Goal: Task Accomplishment & Management: Complete application form

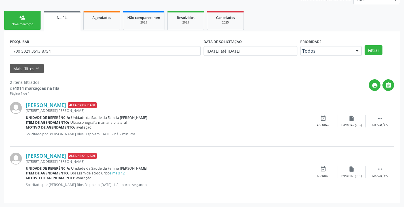
click at [13, 18] on link "person_add Nova marcação" at bounding box center [22, 20] width 37 height 19
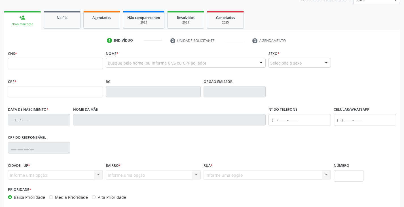
scroll to position [74, 0]
click at [45, 64] on input "text" at bounding box center [55, 63] width 95 height 11
type input "706 4041 9996 6587"
type input "859.631.115-79"
type input "[DATE]"
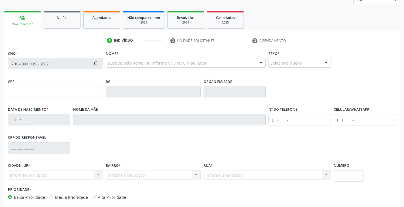
type input "[PERSON_NAME] do Amor [PERSON_NAME]"
type input "[PHONE_NUMBER]"
type input "102"
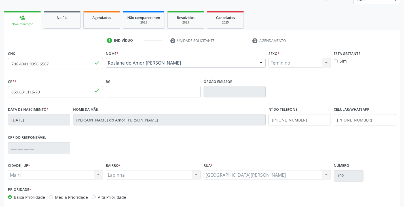
scroll to position [100, 0]
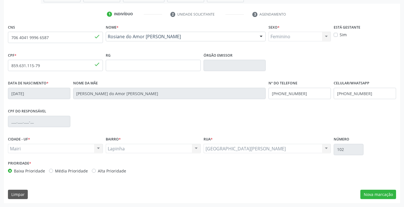
click at [119, 173] on label "Alta Prioridade" at bounding box center [112, 171] width 28 height 6
click at [96, 173] on input "Alta Prioridade" at bounding box center [94, 170] width 4 height 5
radio input "true"
click at [375, 194] on button "Nova marcação" at bounding box center [379, 195] width 36 height 10
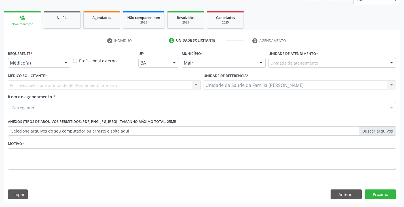
scroll to position [74, 0]
click at [317, 61] on div "Unidade de atendimento" at bounding box center [333, 63] width 128 height 10
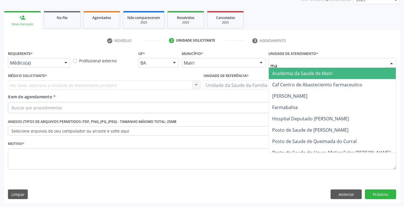
type input "mar"
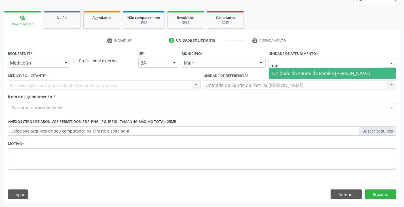
click at [315, 73] on span "Unidade da Saude da Familia [PERSON_NAME]" at bounding box center [321, 73] width 98 height 6
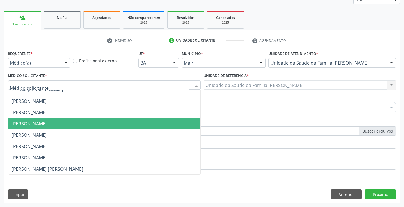
scroll to position [74, 0]
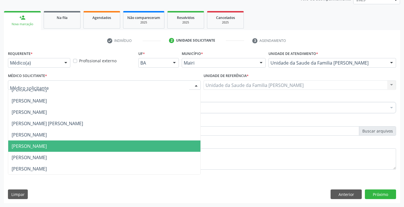
click at [28, 148] on span "[PERSON_NAME]" at bounding box center [29, 146] width 35 height 6
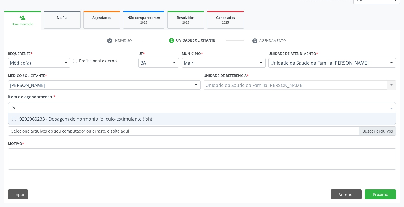
type input "fsh"
click at [35, 119] on div "0202060233 - Dosagem de hormonio foliculo-estimulante (fsh)" at bounding box center [202, 119] width 381 height 5
checkbox \(fsh\) "true"
type input "f"
checkbox \(fsh\) "false"
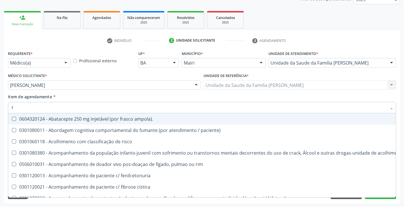
checkbox \(fsh\) "false"
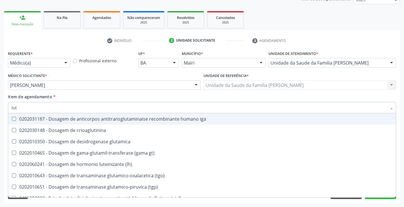
type input "lute"
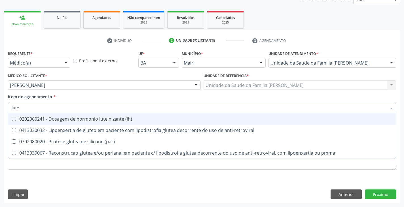
click at [35, 119] on div "0202060241 - Dosagem de hormonio luteinizante (lh)" at bounding box center [202, 119] width 381 height 5
checkbox \(lh\) "true"
type input "lut"
checkbox \(lh\) "false"
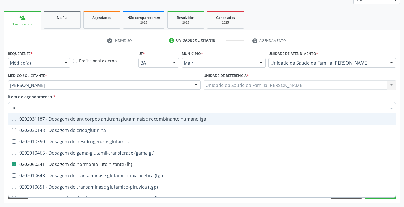
type input "lu"
checkbox \(lh\) "false"
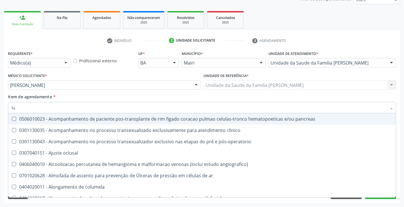
type input "l"
checkbox \(lh\) "false"
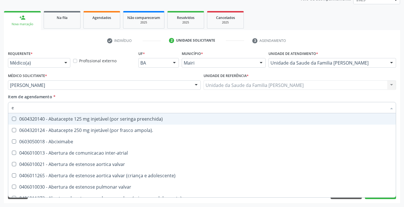
type input "es"
checkbox implantavel "true"
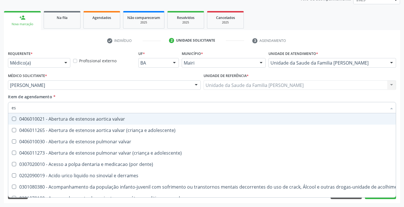
type input "est"
checkbox níveis "true"
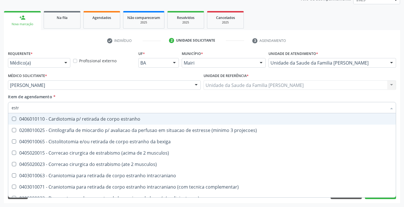
type input "estra"
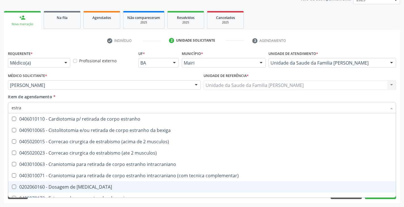
click at [52, 187] on div "0202060160 - Dosagem de [MEDICAL_DATA]" at bounding box center [202, 187] width 381 height 5
checkbox estradiol "true"
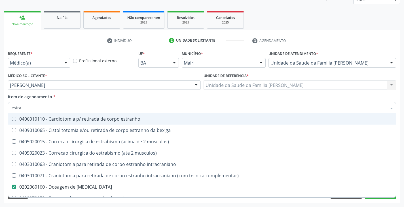
type input "estr"
checkbox estradiol "false"
checkbox ureter "true"
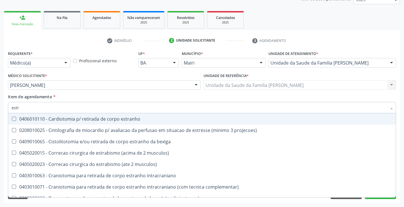
type input "est"
checkbox estradiol "false"
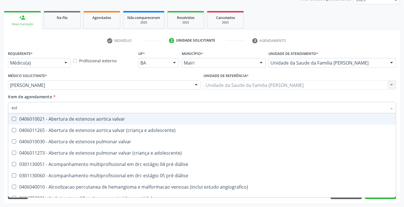
type input "es"
checkbox estradiol "false"
checkbox \(fsh\) "false"
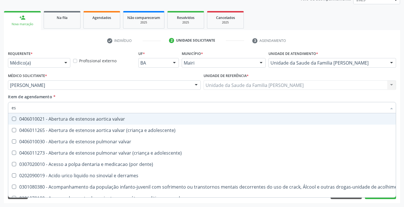
type input "e"
checkbox estradiol "false"
checkbox \(fsh\) "false"
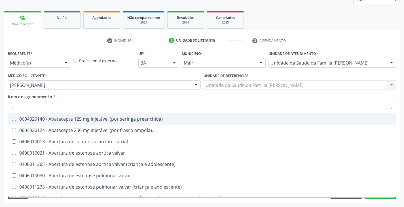
type input "te"
checkbox \(fsh\) "true"
checkbox \(lh\) "true"
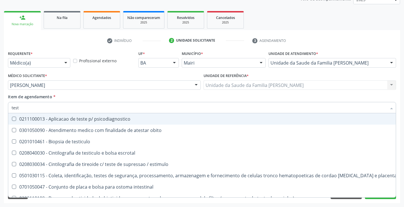
type input "testo"
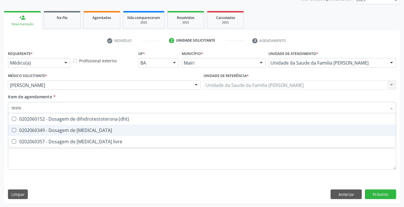
click at [73, 130] on div "0202060349 - Dosagem de [MEDICAL_DATA]" at bounding box center [202, 130] width 381 height 5
checkbox testosterona "true"
type input "test"
checkbox testosterona "false"
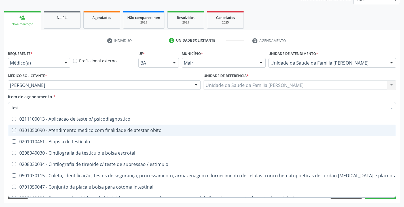
type input "tes"
checkbox testosterona "false"
checkbox wada "true"
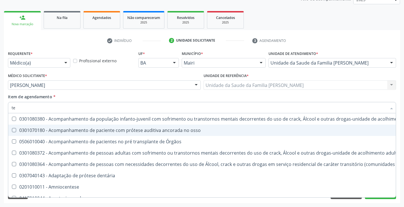
type input "t"
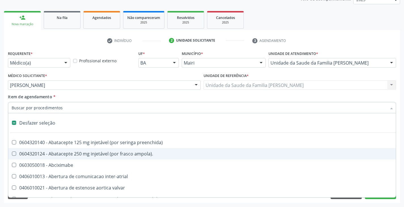
checkbox ortopedica "false"
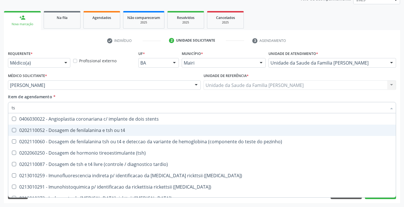
type input "tsh"
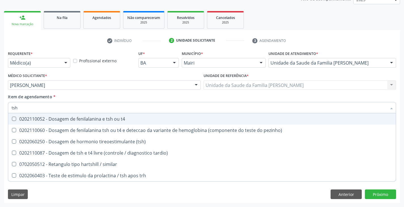
click at [94, 114] on span "0202110052 - Dosagem de fenilalanina e tsh ou t4" at bounding box center [202, 118] width 388 height 11
click at [92, 121] on div "0202110052 - Dosagem de fenilalanina e tsh ou t4" at bounding box center [202, 119] width 381 height 5
checkbox t4 "false"
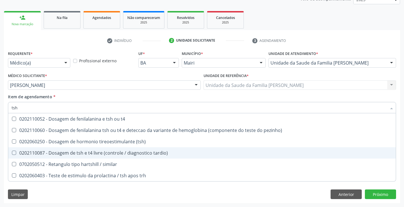
click at [88, 154] on div "0202110087 - Dosagem de tsh e t4 livre (controle / diagnostico tardio)" at bounding box center [202, 153] width 381 height 5
checkbox tardio\) "true"
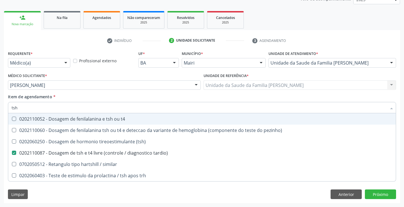
click at [71, 107] on input "tsh" at bounding box center [199, 107] width 375 height 11
type input "ts"
checkbox tardio\) "false"
checkbox similar "true"
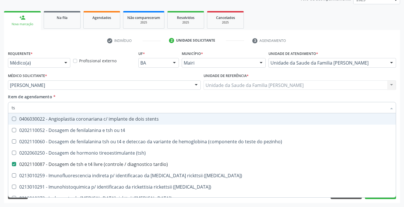
type input "t"
checkbox tardio\) "false"
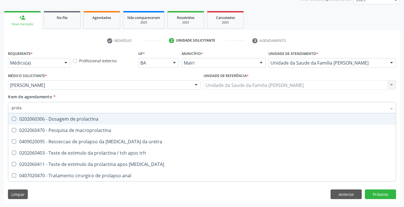
type input "prolac"
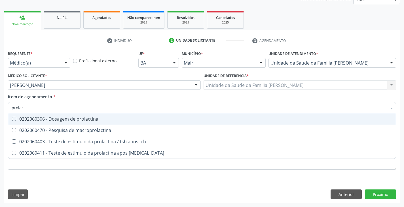
click at [66, 118] on div "0202060306 - Dosagem de prolactina" at bounding box center [202, 119] width 381 height 5
checkbox prolactina "true"
type input "prol"
checkbox prolactina "false"
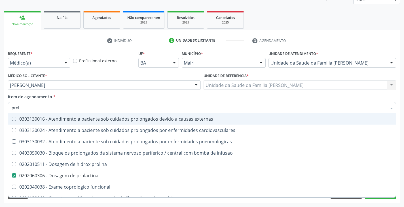
type input "pro"
checkbox prolactina "false"
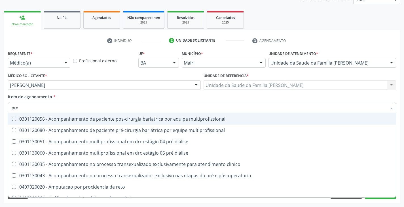
type input "pr"
checkbox prolactina "false"
checkbox removivel "true"
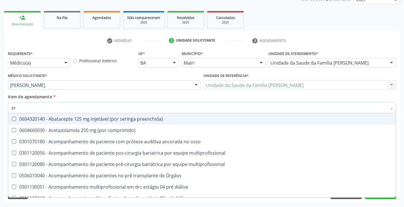
type input "p"
checkbox prolactina "false"
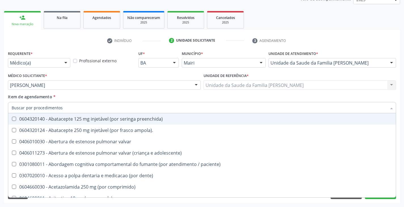
checkbox prolactina "false"
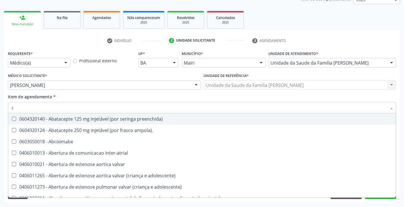
type input "co"
checkbox \(hemicolectomia\) "true"
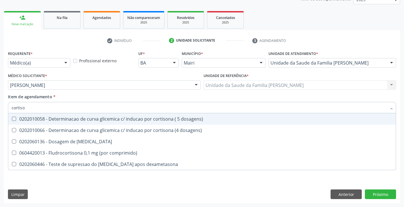
type input "[MEDICAL_DATA]"
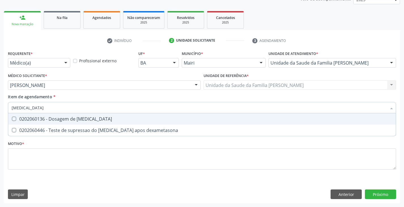
click at [66, 118] on div "0202060136 - Dosagem de [MEDICAL_DATA]" at bounding box center [202, 119] width 381 height 5
checkbox cortisol "true"
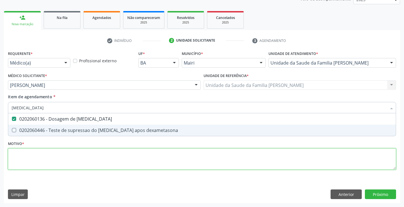
click at [61, 154] on div "Requerente * Médico(a) Médico(a) Enfermeiro(a) Paciente Nenhum resultado encont…" at bounding box center [202, 113] width 388 height 129
checkbox dexametasona "true"
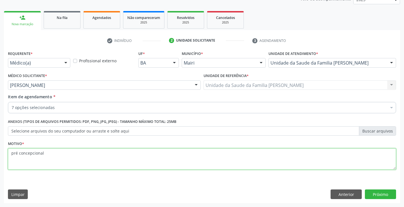
type textarea "pré concepcional"
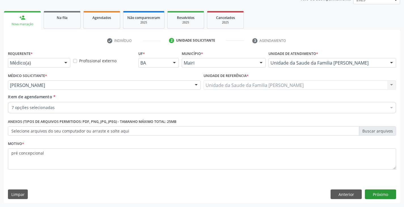
drag, startPoint x: 386, startPoint y: 200, endPoint x: 385, endPoint y: 196, distance: 4.0
click at [386, 199] on div "Requerente * Médico(a) Médico(a) Enfermeiro(a) Paciente Nenhum resultado encont…" at bounding box center [202, 126] width 396 height 154
click at [385, 196] on button "Próximo" at bounding box center [380, 195] width 31 height 10
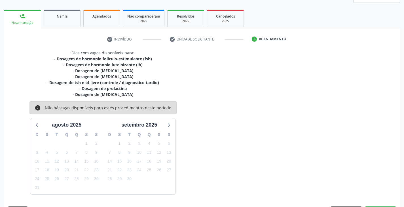
scroll to position [92, 0]
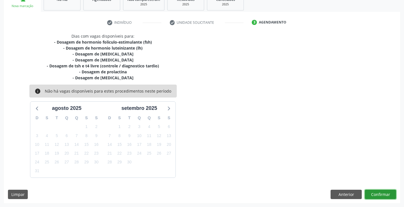
click at [382, 193] on button "Confirmar" at bounding box center [380, 195] width 31 height 10
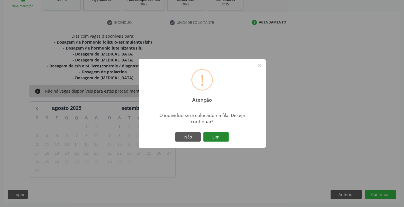
click at [214, 138] on button "Sim" at bounding box center [216, 137] width 26 height 10
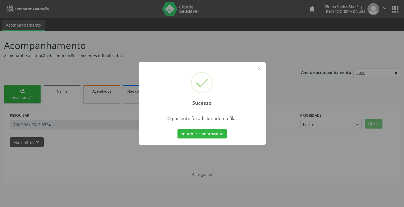
scroll to position [0, 0]
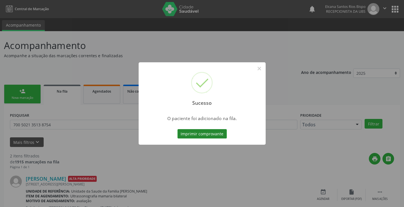
click at [211, 132] on button "Imprimir comprovante" at bounding box center [202, 134] width 49 height 10
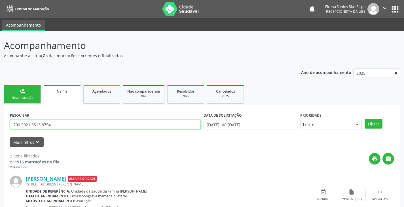
drag, startPoint x: 64, startPoint y: 128, endPoint x: 0, endPoint y: 127, distance: 63.8
click at [0, 127] on div "Acompanhamento Acompanhe a situação das marcações correntes e finalizadas Relat…" at bounding box center [202, 156] width 404 height 250
paste input "6 4041 9996 6587"
type input "706 4041 9996 6587"
click at [365, 119] on button "Filtrar" at bounding box center [374, 124] width 18 height 10
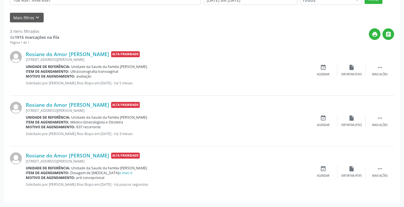
scroll to position [11, 0]
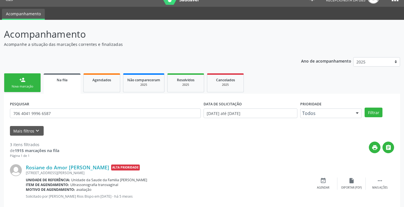
click at [26, 81] on link "person_add Nova marcação" at bounding box center [22, 82] width 37 height 19
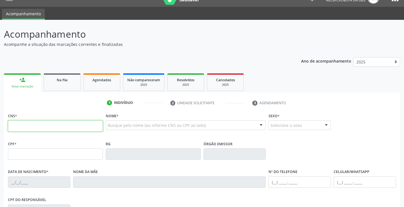
click at [54, 128] on input "text" at bounding box center [55, 126] width 95 height 11
type input "1"
type input "706 0083 0669 1842"
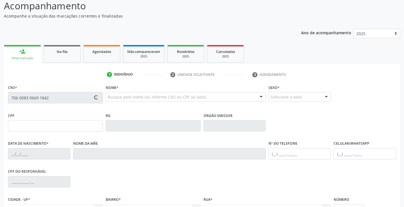
scroll to position [68, 0]
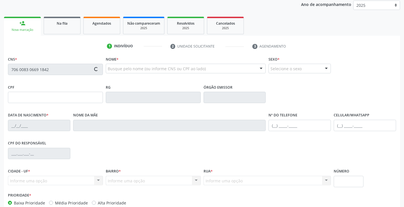
type input "045.344.365-64"
type input "15/02/1987"
type input "(74) 99904-6356"
type input "S/N"
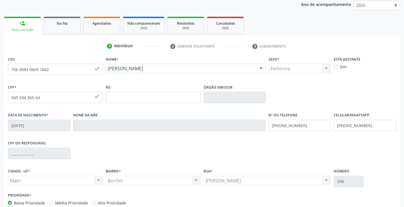
scroll to position [100, 0]
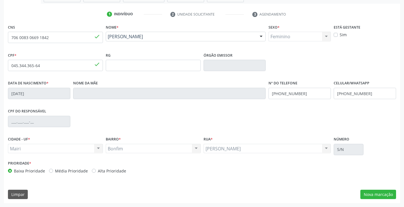
click at [114, 172] on label "Alta Prioridade" at bounding box center [112, 171] width 28 height 6
click at [96, 172] on input "Alta Prioridade" at bounding box center [94, 170] width 4 height 5
radio input "true"
click at [372, 194] on button "Nova marcação" at bounding box center [379, 195] width 36 height 10
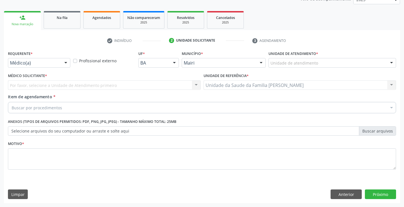
scroll to position [74, 0]
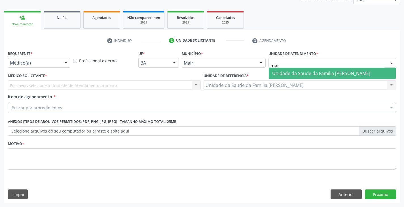
type input "mari"
click at [288, 74] on span "Unidade da Saude da Familia [PERSON_NAME]" at bounding box center [321, 73] width 98 height 6
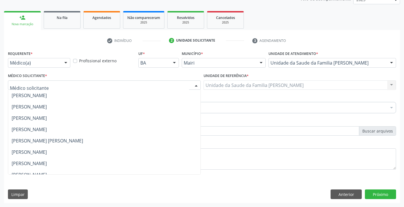
scroll to position [74, 0]
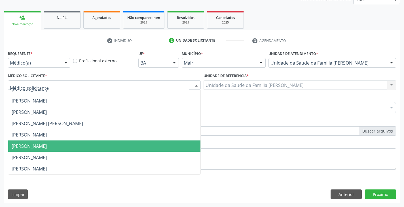
click at [44, 146] on span "[PERSON_NAME]" at bounding box center [29, 146] width 35 height 6
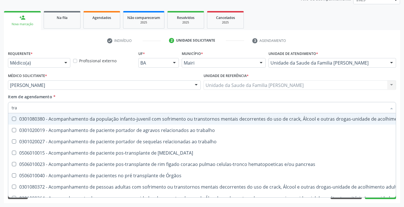
type input "TRANSVAGINAL"
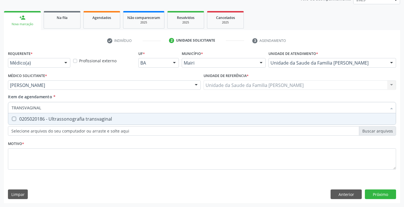
click at [34, 118] on div "0205020186 - Ultrassonografia transvaginal" at bounding box center [202, 119] width 381 height 5
checkbox transvaginal "true"
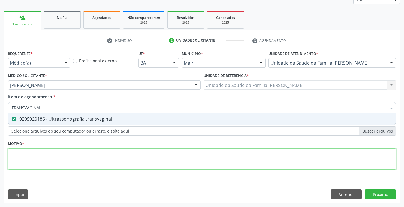
click at [30, 167] on div "Requerente * Médico(a) Médico(a) Enfermeiro(a) Paciente Nenhum resultado encont…" at bounding box center [202, 113] width 388 height 129
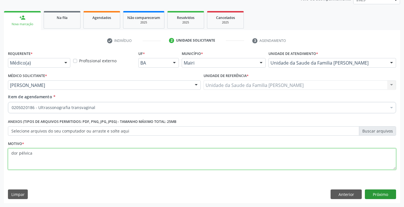
type textarea "dor pélvica"
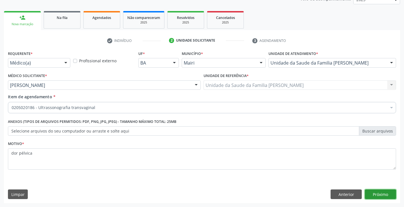
click at [376, 198] on button "Próximo" at bounding box center [380, 195] width 31 height 10
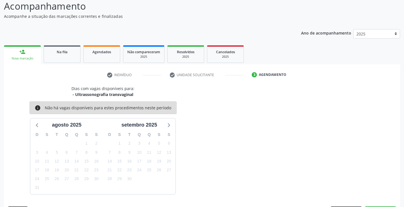
scroll to position [56, 0]
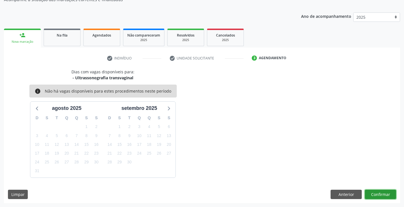
click at [378, 195] on button "Confirmar" at bounding box center [380, 195] width 31 height 10
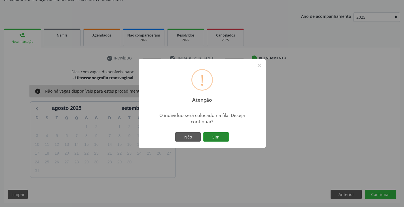
click at [218, 135] on button "Sim" at bounding box center [216, 137] width 26 height 10
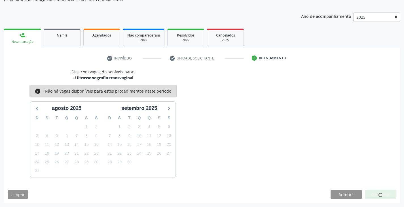
scroll to position [0, 0]
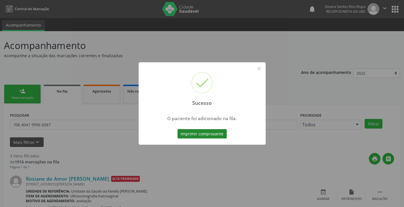
click at [221, 135] on button "Imprimir comprovante" at bounding box center [202, 134] width 49 height 10
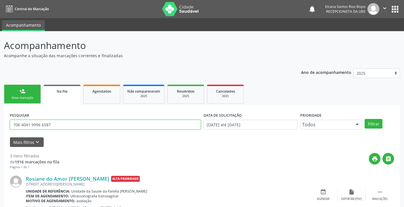
drag, startPoint x: 52, startPoint y: 124, endPoint x: 0, endPoint y: 128, distance: 52.7
click at [0, 128] on div "Acompanhamento Acompanhe a situação das marcações correntes e finalizadas Relat…" at bounding box center [202, 181] width 404 height 301
paste input "0083 0669 1842"
type input "706 0083 0669 1842"
click at [365, 119] on button "Filtrar" at bounding box center [374, 124] width 18 height 10
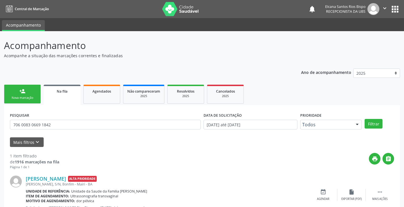
scroll to position [23, 0]
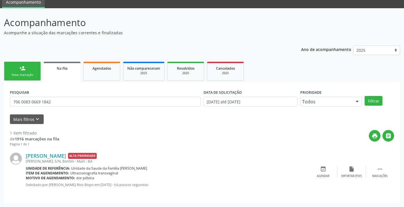
click at [16, 77] on div "Nova marcação" at bounding box center [22, 75] width 28 height 4
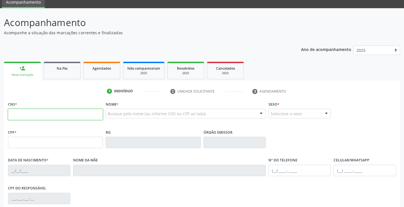
click at [45, 113] on input "text" at bounding box center [55, 114] width 95 height 11
type input "708 0095 9942 7130"
type input "861.834.505-96"
type input "02/03/1997"
type input "Haidêe Vieira Moreira"
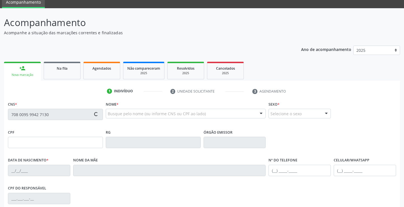
type input "(74) 99969-6049"
type input "078.826.945-33"
type input "S/N"
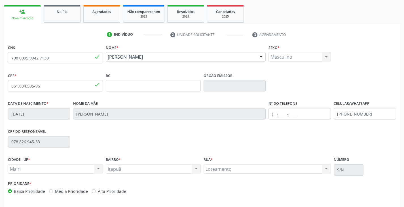
scroll to position [100, 0]
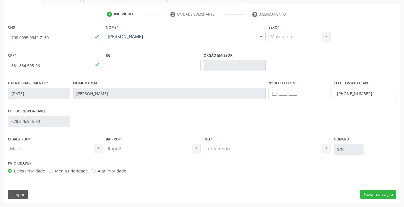
click at [102, 173] on label "Alta Prioridade" at bounding box center [112, 171] width 28 height 6
click at [96, 173] on input "Alta Prioridade" at bounding box center [94, 170] width 4 height 5
radio input "true"
click at [375, 191] on button "Nova marcação" at bounding box center [379, 195] width 36 height 10
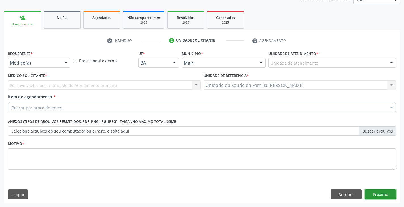
click at [375, 195] on button "Próximo" at bounding box center [380, 195] width 31 height 10
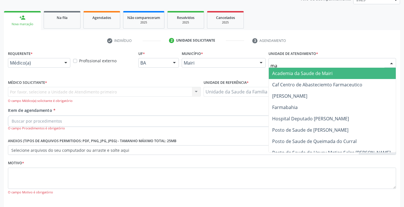
type input "mar"
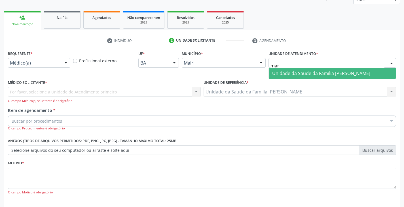
click at [301, 69] on span "Unidade da Saude da Familia [PERSON_NAME]" at bounding box center [332, 73] width 127 height 11
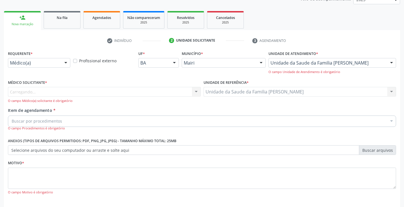
click at [23, 94] on div "Carregando... Nenhum resultado encontrado para: " " Não há nenhuma opção para s…" at bounding box center [104, 95] width 193 height 16
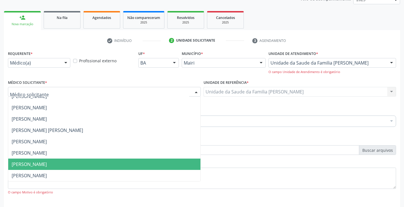
scroll to position [99, 0]
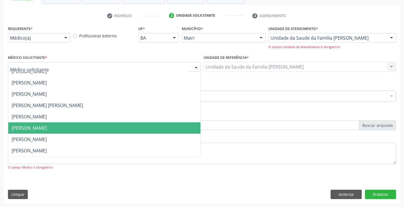
click at [21, 123] on span "[PERSON_NAME]" at bounding box center [104, 128] width 192 height 11
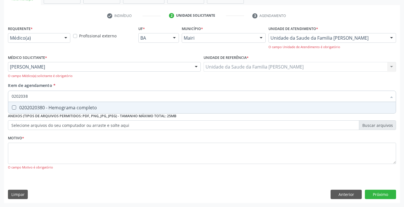
type input "02020380"
click at [26, 110] on div "0202020380 - Hemograma completo" at bounding box center [202, 108] width 381 height 5
checkbox completo "true"
type input "020203"
checkbox completo "false"
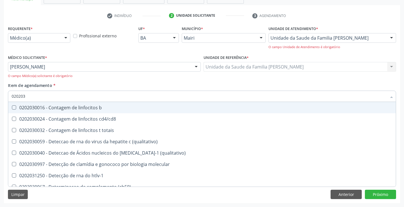
type input "02020"
checkbox completo "false"
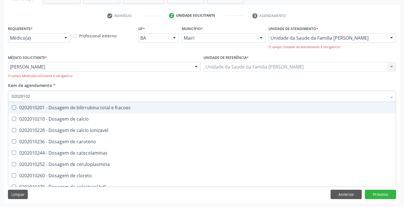
type input "020201029"
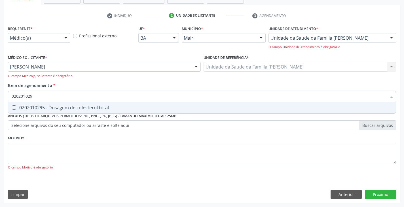
click at [26, 110] on div "0202010295 - Dosagem de colesterol total" at bounding box center [202, 108] width 381 height 5
checkbox total "true"
type input "02020102"
checkbox total "false"
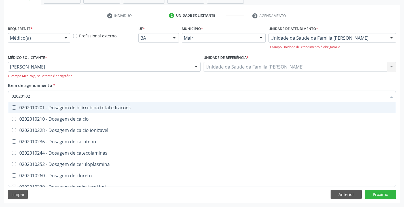
type input "020201028"
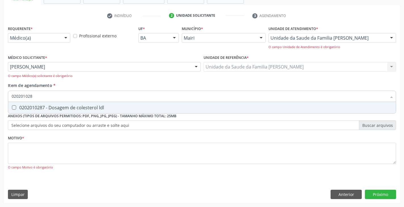
click at [26, 110] on div "0202010287 - Dosagem de colesterol ldl" at bounding box center [202, 108] width 381 height 5
checkbox ldl "true"
type input "02020102"
checkbox ldl "false"
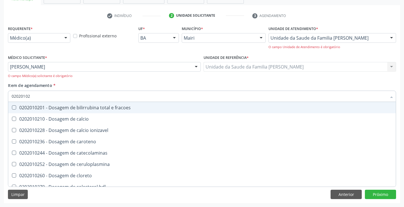
type input "020201027"
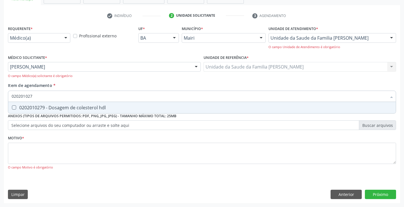
click at [26, 110] on div "0202010279 - Dosagem de colesterol hdl" at bounding box center [202, 108] width 381 height 5
checkbox hdl "true"
type input "02020102"
checkbox hdl "false"
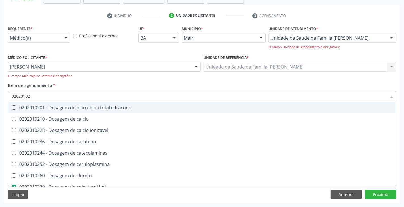
type input "0202010"
checkbox hdl "false"
checkbox ldl "false"
checkbox total "false"
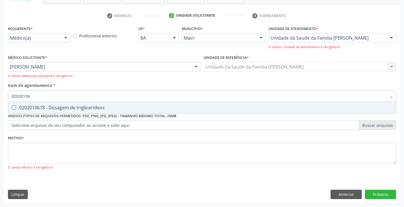
type input "020201067"
click at [26, 110] on div "0202010678 - Dosagem de triglicerideos" at bounding box center [202, 108] width 381 height 5
checkbox triglicerideos "true"
type input "02020106"
checkbox triglicerideos "false"
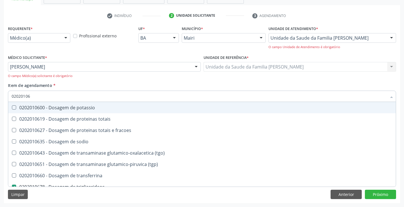
type input "020201069"
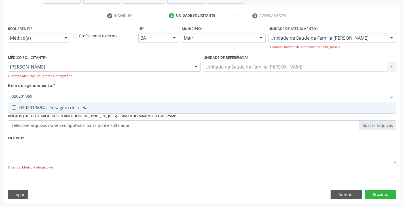
click at [26, 110] on div "0202010694 - Dosagem de ureia" at bounding box center [202, 108] width 381 height 5
checkbox ureia "true"
type input "02020106"
checkbox ureia "false"
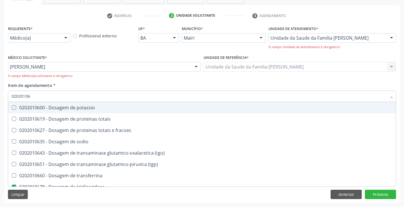
type input "0202010"
checkbox triglicerideos "false"
checkbox ureia "false"
type input "020201031"
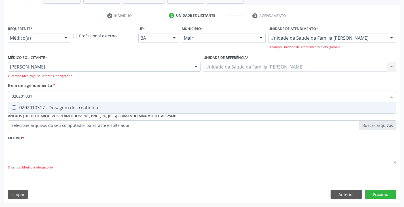
click at [26, 110] on div "0202010317 - Dosagem de creatinina" at bounding box center [202, 108] width 381 height 5
checkbox creatinina "true"
type input "02020103"
checkbox creatinina "false"
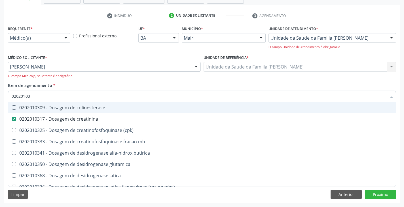
type input "0202010"
checkbox creatinina "false"
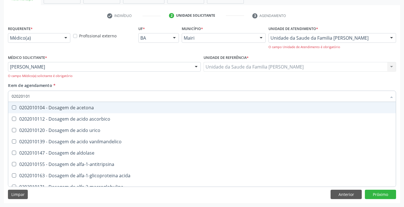
type input "020201012"
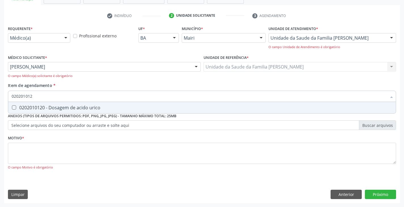
click at [26, 110] on div "0202010120 - Dosagem de acido urico" at bounding box center [202, 108] width 381 height 5
checkbox urico "true"
type input "02020101"
checkbox urico "false"
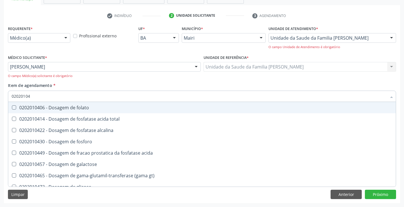
type input "020201047"
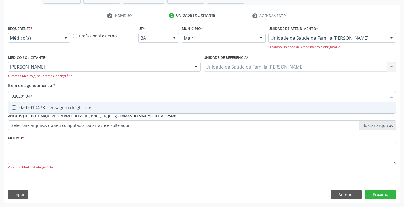
click at [26, 110] on div "0202010473 - Dosagem de glicose" at bounding box center [202, 108] width 381 height 5
checkbox glicose "true"
type input "02020104"
checkbox glicose "false"
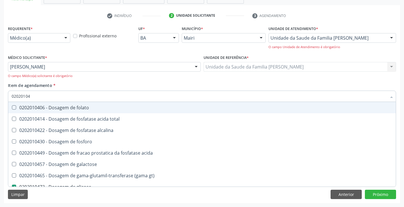
type input "0202010"
checkbox glicose "false"
type input "020201050"
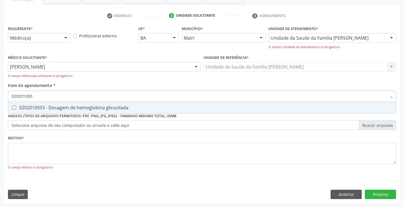
click at [26, 110] on div "0202010503 - Dosagem de hemoglobina glicosilada" at bounding box center [202, 108] width 381 height 5
checkbox glicosilada "true"
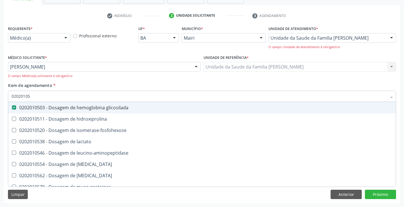
type input "0202010"
checkbox glicosilada "false"
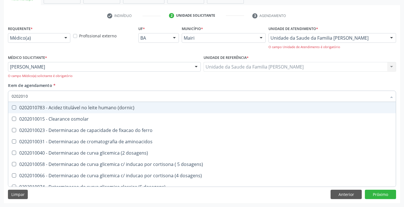
type input "02020106"
checkbox dosagens\) "true"
checkbox ivy "true"
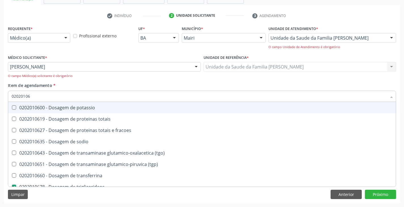
type input "020201064"
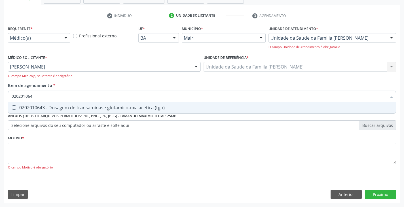
click at [26, 110] on div "0202010643 - Dosagem de transaminase glutamico-oxalacetica (tgo)" at bounding box center [202, 108] width 381 height 5
checkbox \(tgo\) "true"
type input "02020106"
checkbox \(tgo\) "false"
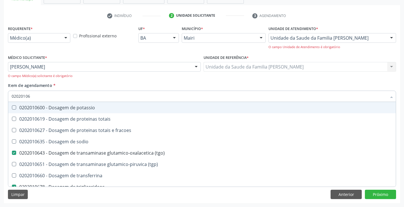
type input "020201065"
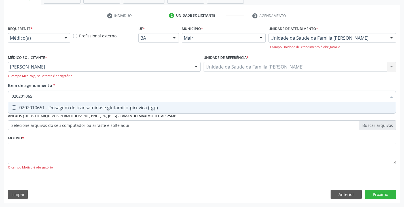
click at [26, 110] on div "0202010651 - Dosagem de transaminase glutamico-piruvica (tgp)" at bounding box center [202, 108] width 381 height 5
checkbox \(tgp\) "true"
type input "02020106"
checkbox \(tgp\) "false"
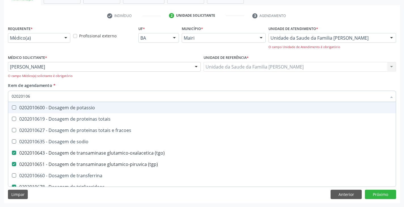
type input "0202010"
checkbox \(tgo\) "false"
checkbox \(tgp\) "false"
checkbox triglicerideos "false"
checkbox ureia "false"
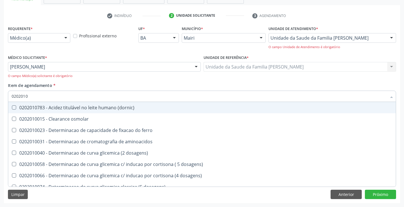
type input "020201"
checkbox ordenhado "false"
checkbox urico "true"
checkbox fracoes "false"
checkbox calcio "false"
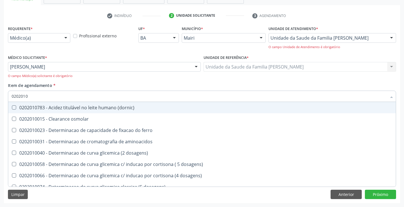
checkbox ionizavel "false"
checkbox catecolaminas "false"
checkbox hdl "true"
checkbox ldl "true"
checkbox total "true"
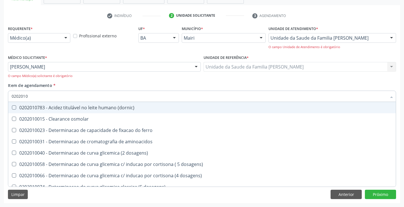
checkbox creatinina "true"
checkbox ferritina "false"
checkbox total "false"
checkbox glicose "true"
checkbox glicosilada "true"
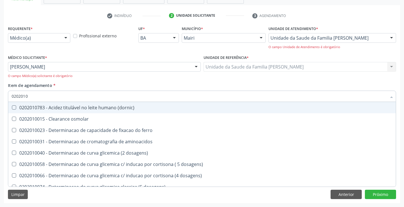
checkbox lipase "false"
checkbox magnesio "false"
checkbox piruvato "false"
checkbox potassio "false"
checkbox \(tgo\) "true"
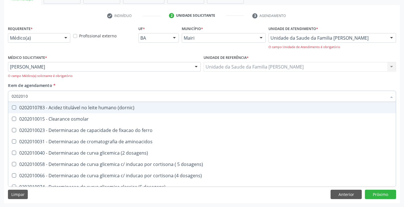
checkbox \(tgp\) "true"
type input "02020"
checkbox urico "false"
checkbox hdl "false"
checkbox ldl "false"
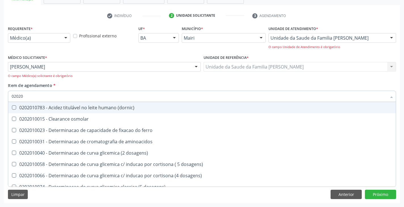
checkbox total "false"
checkbox creatinina "false"
checkbox glicose "false"
checkbox glicosilada "false"
checkbox \(tgo\) "false"
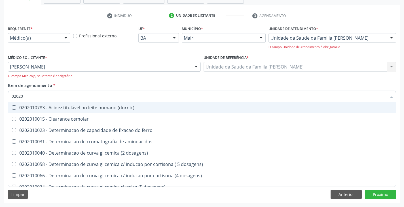
checkbox \(tgp\) "false"
checkbox triglicerideos "false"
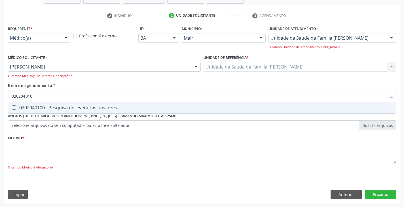
type input "0202040100"
click at [26, 110] on div "0202040100 - Pesquisa de leveduras nas fezes" at bounding box center [202, 108] width 381 height 5
checkbox fezes "true"
type input "02020401"
checkbox fezes "false"
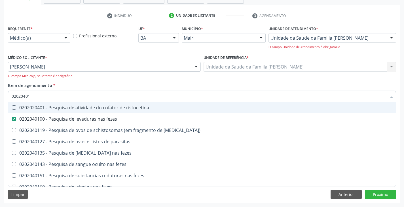
type input "0202040"
checkbox fezes "false"
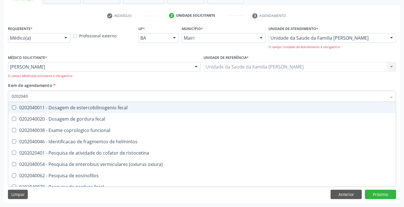
type input "020204"
checkbox fezes "false"
checkbox fezes "true"
type input "02020"
checkbox fezes "false"
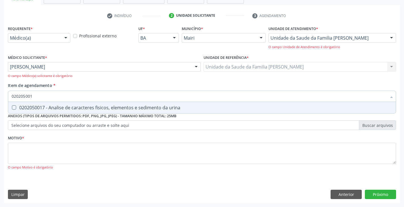
type input "0202050017"
click at [26, 110] on div "0202050017 - Analise de caracteres fisicos, elementos e sedimento da urina" at bounding box center [202, 108] width 381 height 5
checkbox urina "true"
click at [31, 141] on div "Requerente * Médico(a) Médico(a) Enfermeiro(a) Paciente Nenhum resultado encont…" at bounding box center [202, 100] width 388 height 153
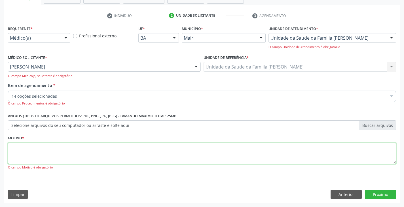
click at [82, 150] on textarea at bounding box center [202, 154] width 388 height 22
type textarea "avaliação"
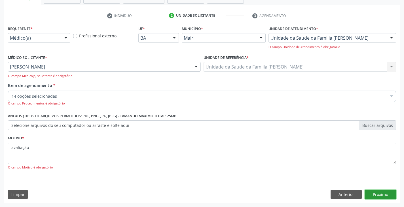
click at [374, 191] on button "Próximo" at bounding box center [380, 195] width 31 height 10
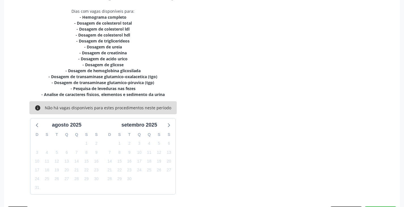
scroll to position [134, 0]
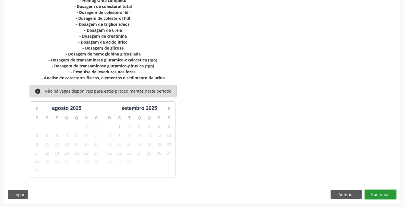
click at [381, 197] on button "Confirmar" at bounding box center [380, 195] width 31 height 10
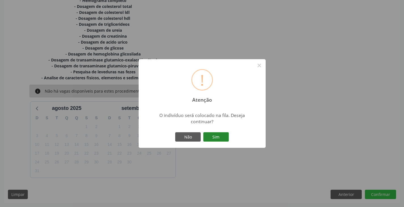
click at [211, 135] on button "Sim" at bounding box center [216, 137] width 26 height 10
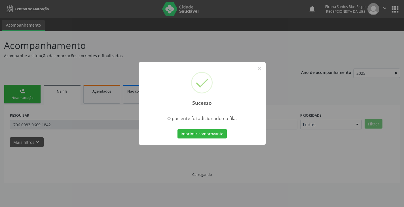
scroll to position [0, 0]
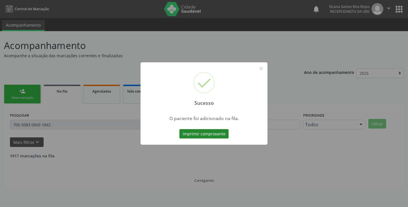
click at [201, 133] on button "Imprimir comprovante" at bounding box center [204, 134] width 49 height 10
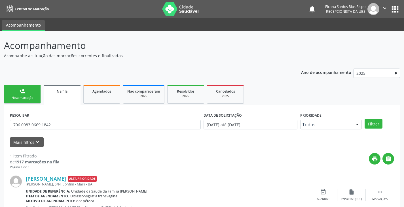
click at [23, 95] on link "person_add Nova marcação" at bounding box center [22, 94] width 37 height 19
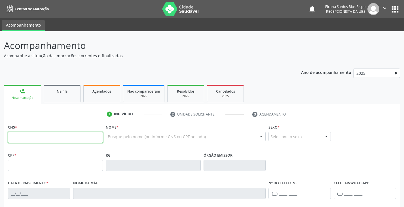
click at [39, 136] on input "text" at bounding box center [55, 137] width 95 height 11
paste input "708 0095 9942 7130"
type input "708 0095 9942 7130"
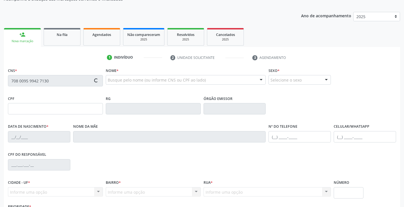
scroll to position [85, 0]
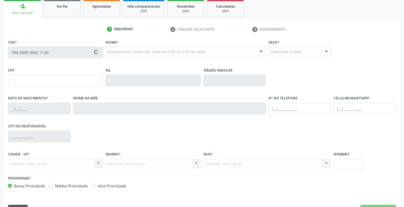
type input "861.834.505-96"
type input "02/03/1997"
type input "Haidêe Vieira Moreira"
type input "(74) 99969-6049"
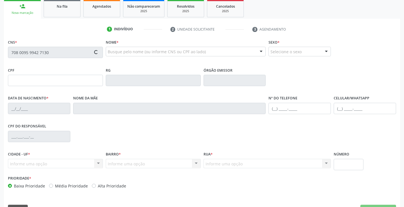
type input "078.826.945-33"
type input "S/N"
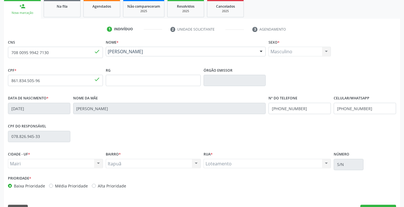
click at [113, 186] on label "Alta Prioridade" at bounding box center [112, 186] width 28 height 6
click at [96, 186] on input "Alta Prioridade" at bounding box center [94, 185] width 4 height 5
radio input "true"
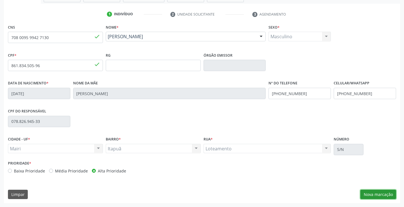
click at [380, 195] on button "Nova marcação" at bounding box center [379, 195] width 36 height 10
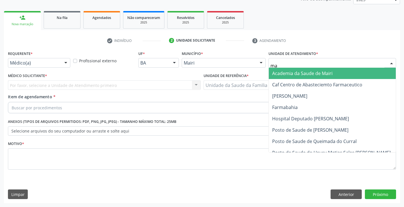
type input "mar"
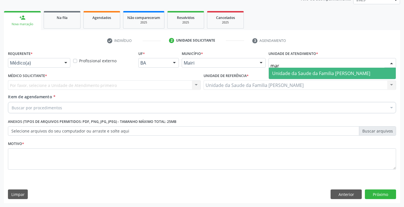
click at [298, 71] on span "Unidade da Saude da Familia [PERSON_NAME]" at bounding box center [321, 73] width 98 height 6
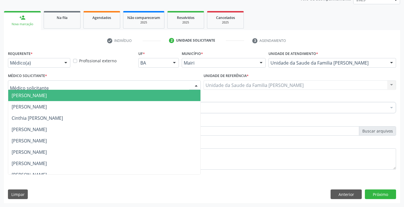
scroll to position [74, 0]
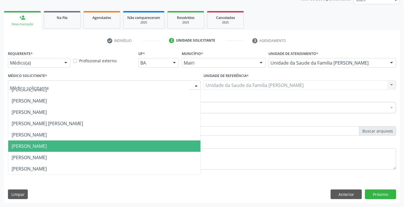
click at [33, 148] on span "[PERSON_NAME]" at bounding box center [29, 146] width 35 height 6
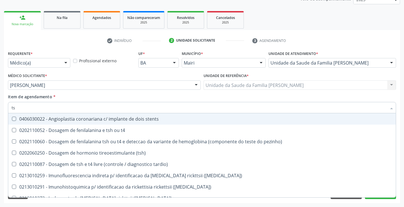
type input "tsh"
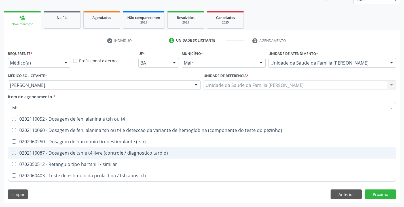
click at [76, 155] on div "0202110087 - Dosagem de tsh e t4 livre (controle / diagnostico tardio)" at bounding box center [202, 153] width 381 height 5
checkbox tardio\) "true"
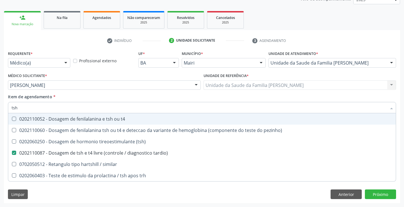
click at [87, 92] on div "Médico Solicitante * Marilia Sodre Barreto Adryanne Almeida Santos Aritana Oliv…" at bounding box center [105, 83] width 196 height 22
checkbox pezinho\) "true"
checkbox tardio\) "false"
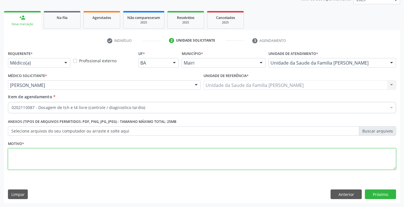
click at [58, 150] on textarea at bounding box center [202, 160] width 388 height 22
type textarea "avaliação"
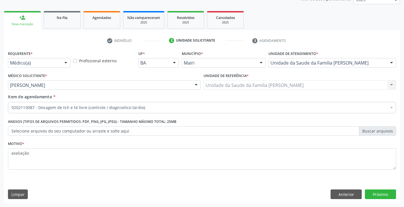
click at [389, 188] on div "Requerente * Médico(a) Médico(a) Enfermeiro(a) Paciente Nenhum resultado encont…" at bounding box center [202, 126] width 396 height 154
click at [390, 192] on button "Próximo" at bounding box center [380, 195] width 31 height 10
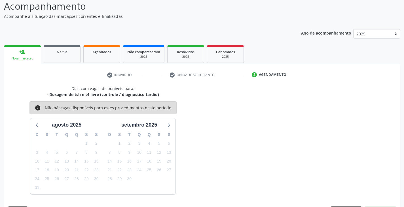
scroll to position [56, 0]
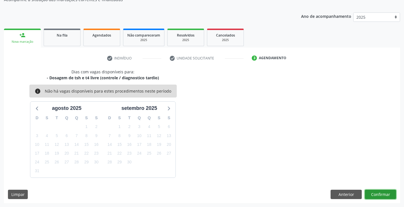
click at [386, 195] on button "Confirmar" at bounding box center [380, 195] width 31 height 10
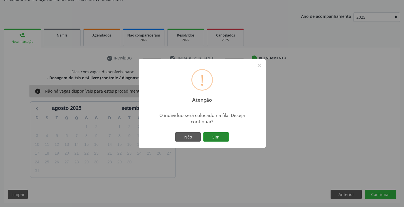
click at [213, 139] on button "Sim" at bounding box center [216, 137] width 26 height 10
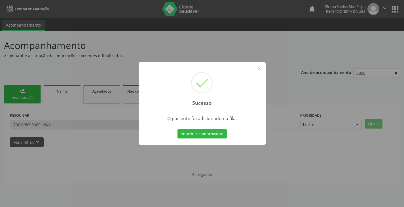
scroll to position [0, 0]
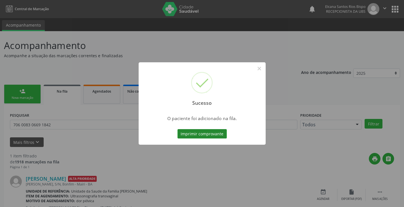
click at [214, 136] on button "Imprimir comprovante" at bounding box center [202, 134] width 49 height 10
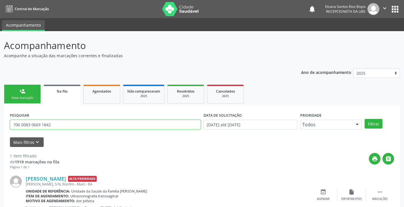
drag, startPoint x: 58, startPoint y: 129, endPoint x: 0, endPoint y: 121, distance: 58.3
click at [0, 121] on div "Acompanhamento Acompanhe a situação das marcações correntes e finalizadas Relat…" at bounding box center [202, 130] width 404 height 199
paste input "708 0095 9942 7130"
type input "708 0095 9942 7130"
click at [365, 119] on button "Filtrar" at bounding box center [374, 124] width 18 height 10
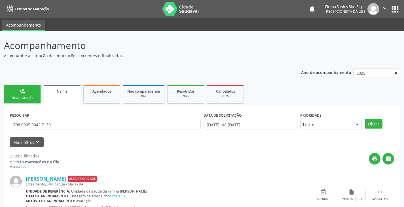
scroll to position [74, 0]
